Goal: Task Accomplishment & Management: Manage account settings

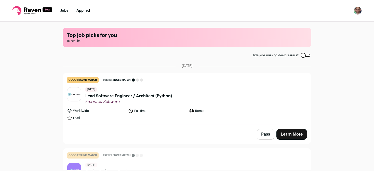
click at [262, 132] on button "Pass" at bounding box center [266, 134] width 18 height 11
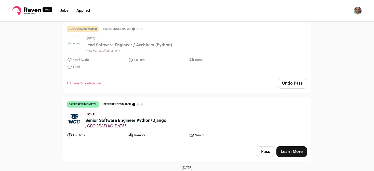
scroll to position [60, 0]
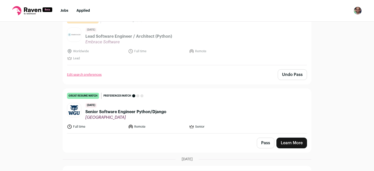
click at [155, 112] on span "Senior Software Engineer Python/Django" at bounding box center [125, 112] width 81 height 6
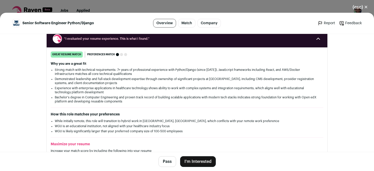
scroll to position [63, 0]
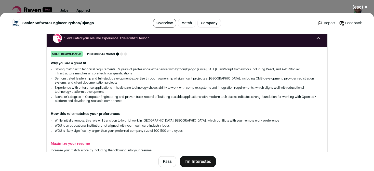
click at [166, 160] on button "Pass" at bounding box center [167, 161] width 18 height 11
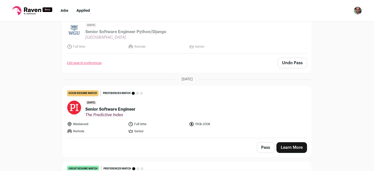
scroll to position [140, 0]
click at [131, 108] on span "Senior Software Engineer" at bounding box center [110, 109] width 50 height 6
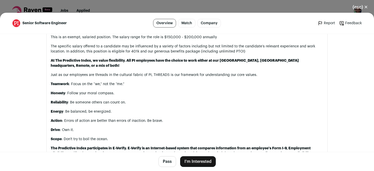
scroll to position [552, 0]
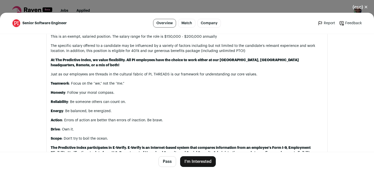
click at [193, 161] on button "I'm Interested" at bounding box center [198, 161] width 36 height 11
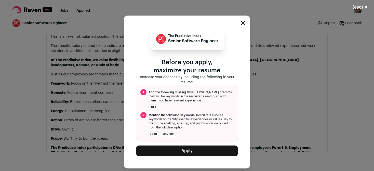
click at [184, 149] on button "Apply" at bounding box center [187, 150] width 102 height 11
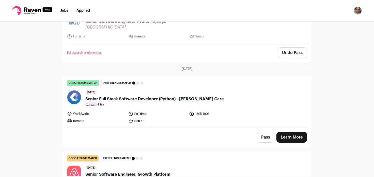
scroll to position [150, 0]
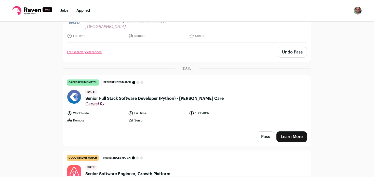
click at [116, 97] on span "Senior Full Stack Software Developer (Python) - [PERSON_NAME] Care" at bounding box center [154, 99] width 138 height 6
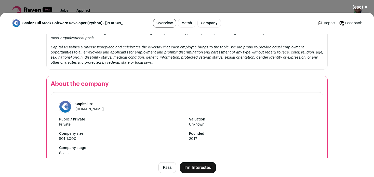
scroll to position [515, 0]
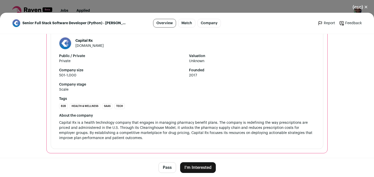
click at [191, 163] on button "I'm Interested" at bounding box center [198, 167] width 36 height 11
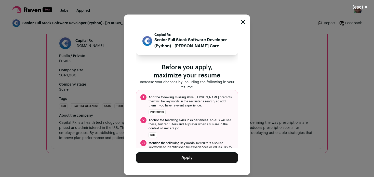
click at [180, 154] on button "Apply" at bounding box center [187, 157] width 102 height 11
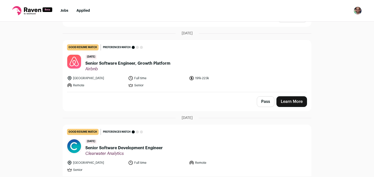
scroll to position [187, 0]
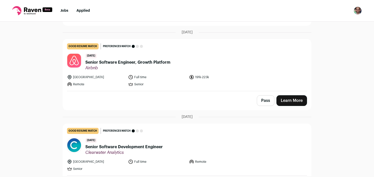
click at [119, 59] on span "Senior Software Engineer, Growth Platform" at bounding box center [127, 62] width 85 height 6
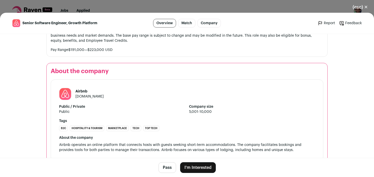
scroll to position [599, 0]
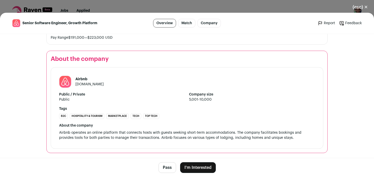
click at [187, 167] on button "I'm Interested" at bounding box center [198, 167] width 36 height 11
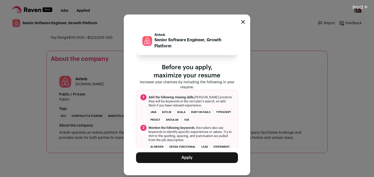
click at [187, 158] on button "Apply" at bounding box center [187, 157] width 102 height 11
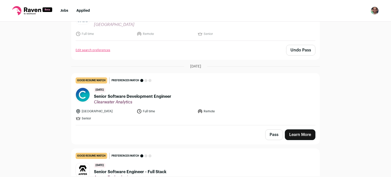
scroll to position [153, 0]
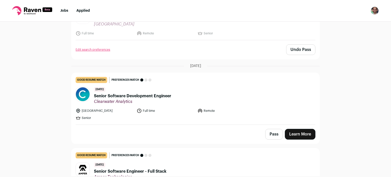
click at [128, 93] on span "Senior Software Development Engineer" at bounding box center [132, 96] width 77 height 6
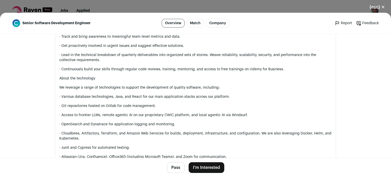
scroll to position [367, 0]
click at [175, 166] on button "Pass" at bounding box center [176, 167] width 18 height 11
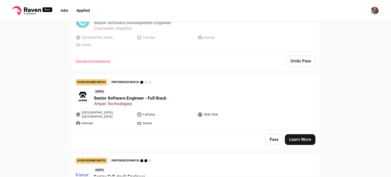
scroll to position [73, 0]
click at [140, 97] on span "Senior Software Engineer - Full Stack" at bounding box center [130, 98] width 73 height 6
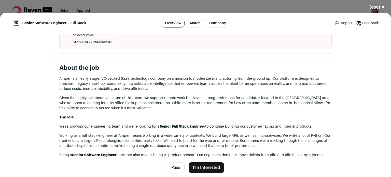
scroll to position [219, 0]
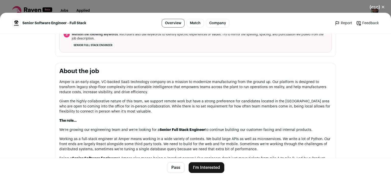
click at [175, 168] on button "Pass" at bounding box center [176, 167] width 18 height 11
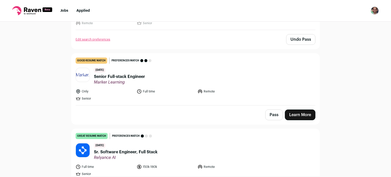
scroll to position [174, 0]
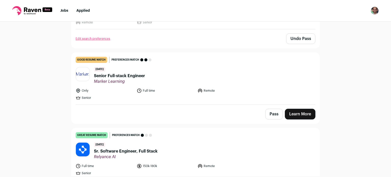
click at [126, 73] on span "Senior Full-stack Engineer" at bounding box center [119, 76] width 51 height 6
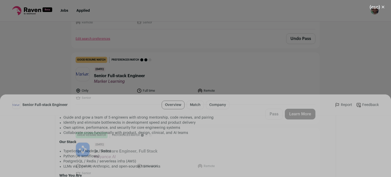
scroll to position [424, 0]
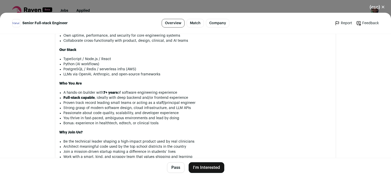
click at [174, 169] on button "Pass" at bounding box center [176, 167] width 18 height 11
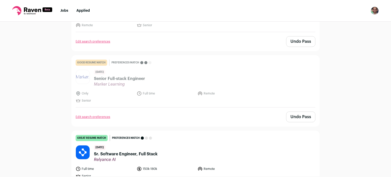
scroll to position [193, 0]
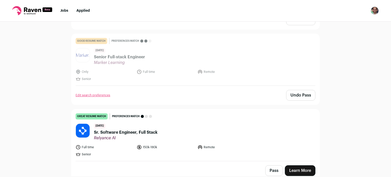
click at [144, 129] on span "Sr. Software Engineer, Full Stack" at bounding box center [126, 132] width 64 height 6
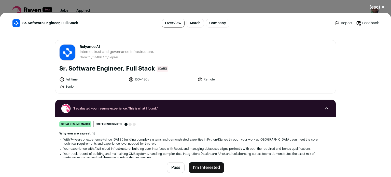
scroll to position [0, 0]
click at [175, 167] on button "Pass" at bounding box center [176, 167] width 18 height 11
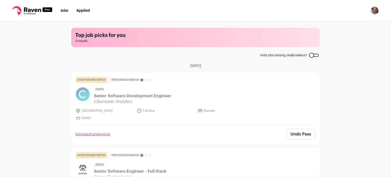
click at [86, 13] on li "Applied" at bounding box center [83, 10] width 14 height 5
drag, startPoint x: 86, startPoint y: 13, endPoint x: 327, endPoint y: 18, distance: 241.6
click at [327, 18] on nav "Jobs Applied Settings Notifications Preferences Resume FAQs Logout" at bounding box center [195, 11] width 391 height 22
click at [374, 12] on img "Open dropdown" at bounding box center [375, 11] width 8 height 8
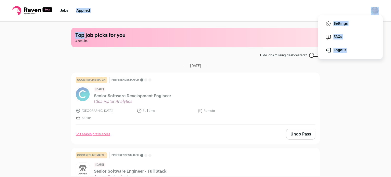
click at [374, 12] on img "Open dropdown" at bounding box center [375, 11] width 8 height 8
click at [343, 7] on nav "Jobs Applied Settings Notifications Preferences Resume FAQs Logout" at bounding box center [195, 11] width 391 height 22
click at [357, 10] on nav "Jobs Applied Settings Notifications Preferences Resume FAQs Logout" at bounding box center [195, 11] width 391 height 22
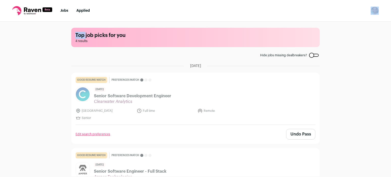
click at [357, 10] on nav "Jobs Applied Settings Notifications Preferences Resume FAQs Logout" at bounding box center [195, 11] width 391 height 22
click at [374, 9] on img "Open dropdown" at bounding box center [375, 11] width 8 height 8
click at [342, 22] on link "Settings" at bounding box center [351, 24] width 56 height 12
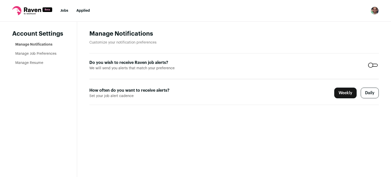
click at [50, 54] on link "Manage Job Preferences" at bounding box center [35, 54] width 41 height 4
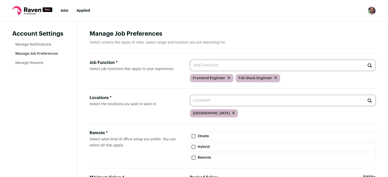
click at [217, 63] on input "Job Function * Select job functions that apply to your experience" at bounding box center [283, 65] width 186 height 11
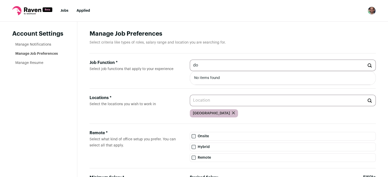
type input "d"
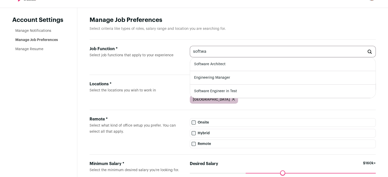
scroll to position [13, 0]
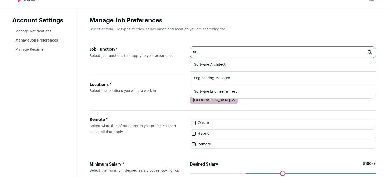
type input "s"
type input "C"
type input "P"
type input "T"
type input "L"
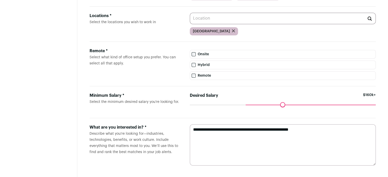
scroll to position [85, 0]
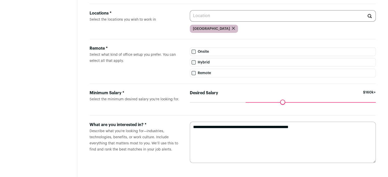
click at [350, 105] on div "Maximum desired salary ******" at bounding box center [283, 105] width 186 height 7
click at [354, 100] on div "Desired Salary $160k+" at bounding box center [283, 96] width 186 height 12
click at [283, 134] on textarea "**********" at bounding box center [283, 142] width 186 height 41
drag, startPoint x: 329, startPoint y: 129, endPoint x: 179, endPoint y: 123, distance: 150.2
click at [179, 123] on form "**********" at bounding box center [232, 143] width 286 height 54
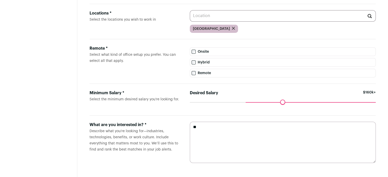
type textarea "*"
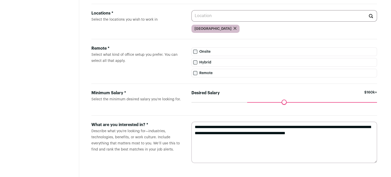
scroll to position [0, 0]
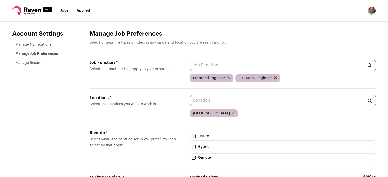
type textarea "**********"
drag, startPoint x: 33, startPoint y: 60, endPoint x: 27, endPoint y: 62, distance: 6.3
click at [27, 62] on li "Manage Resume" at bounding box center [39, 62] width 49 height 5
click at [27, 62] on link "Manage Resume" at bounding box center [29, 63] width 28 height 4
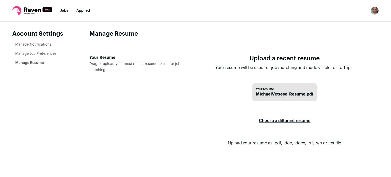
click at [267, 120] on label "Choose a different resume" at bounding box center [284, 121] width 51 height 14
click at [0, 0] on input "Your Resume Drag or upload your most recent resume to use for job matching." at bounding box center [0, 0] width 0 height 0
click at [81, 9] on link "Applied" at bounding box center [83, 11] width 14 height 4
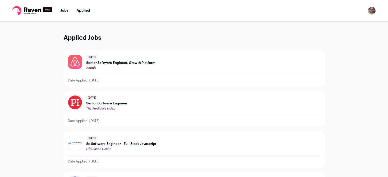
click at [67, 9] on link "Jobs" at bounding box center [64, 11] width 8 height 4
